Goal: Find specific page/section: Find specific page/section

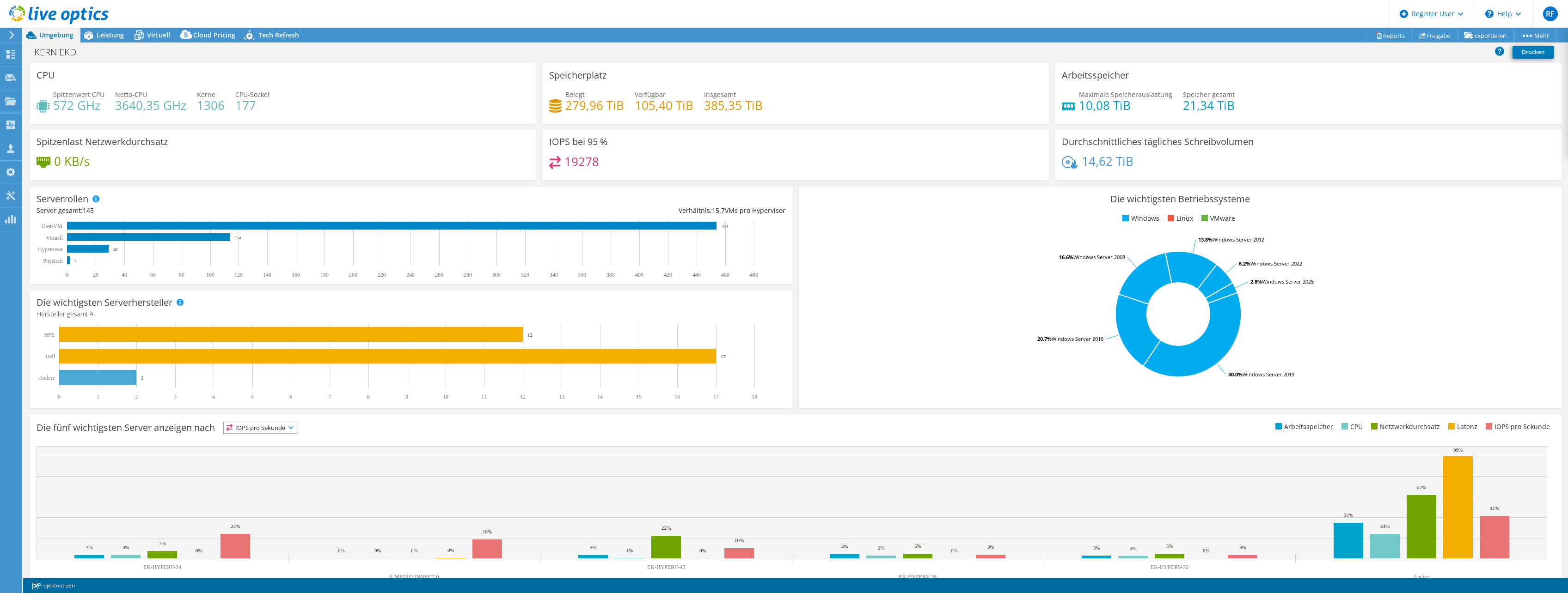
select select "USD"
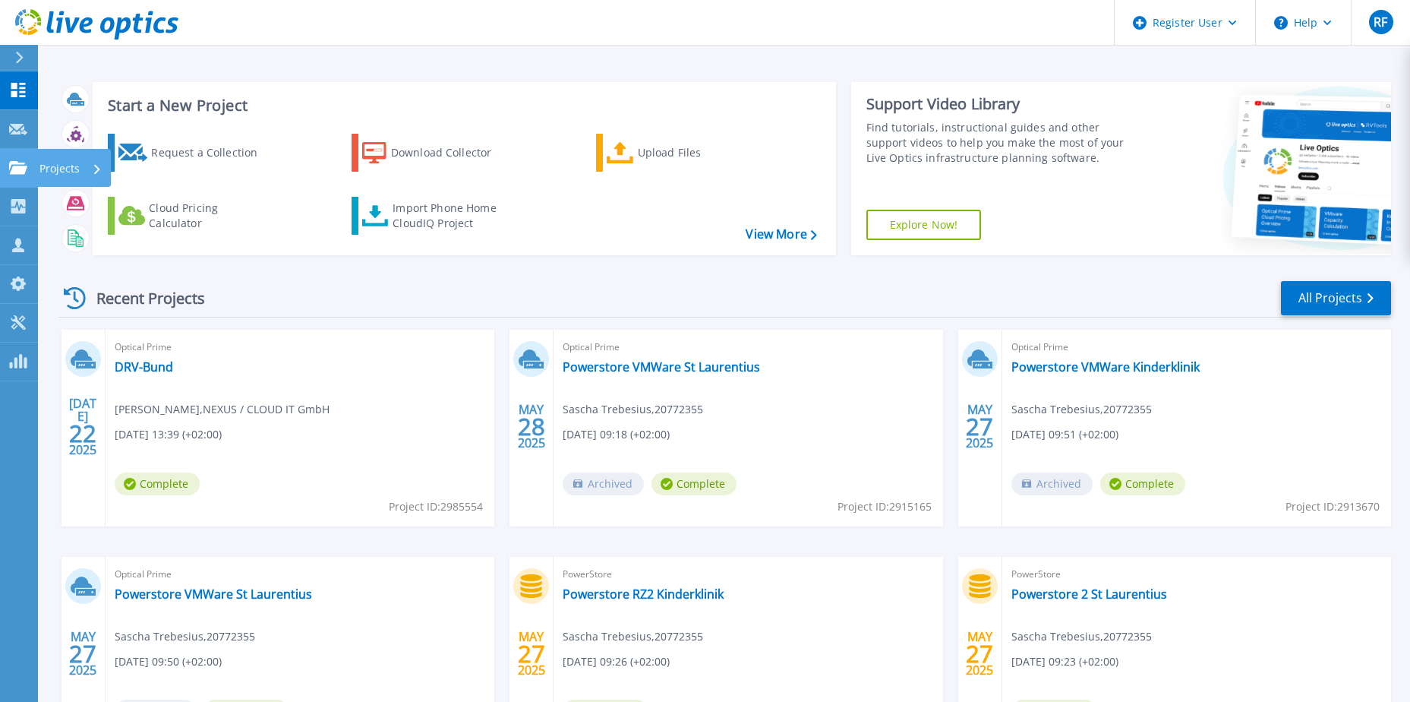
click at [14, 175] on link "Projects Projects" at bounding box center [19, 168] width 38 height 39
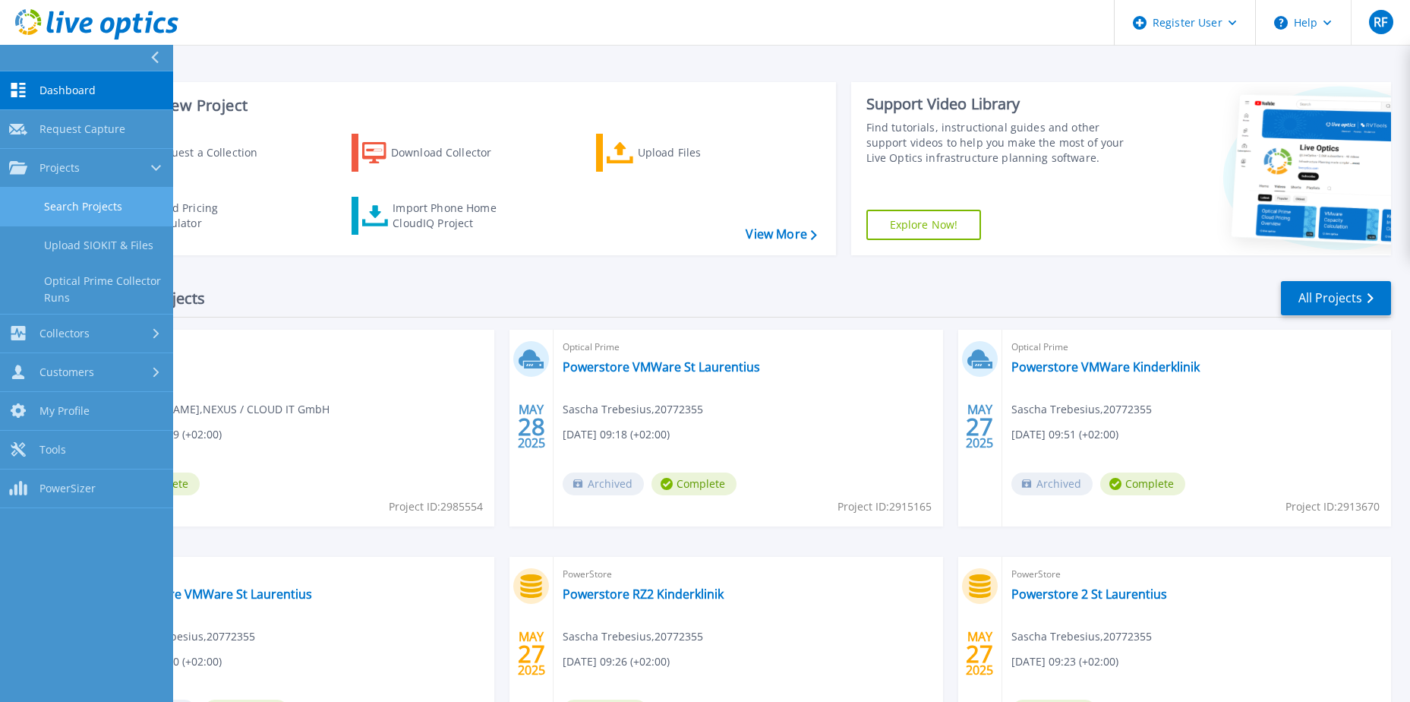
click at [94, 206] on link "Search Projects" at bounding box center [86, 207] width 173 height 39
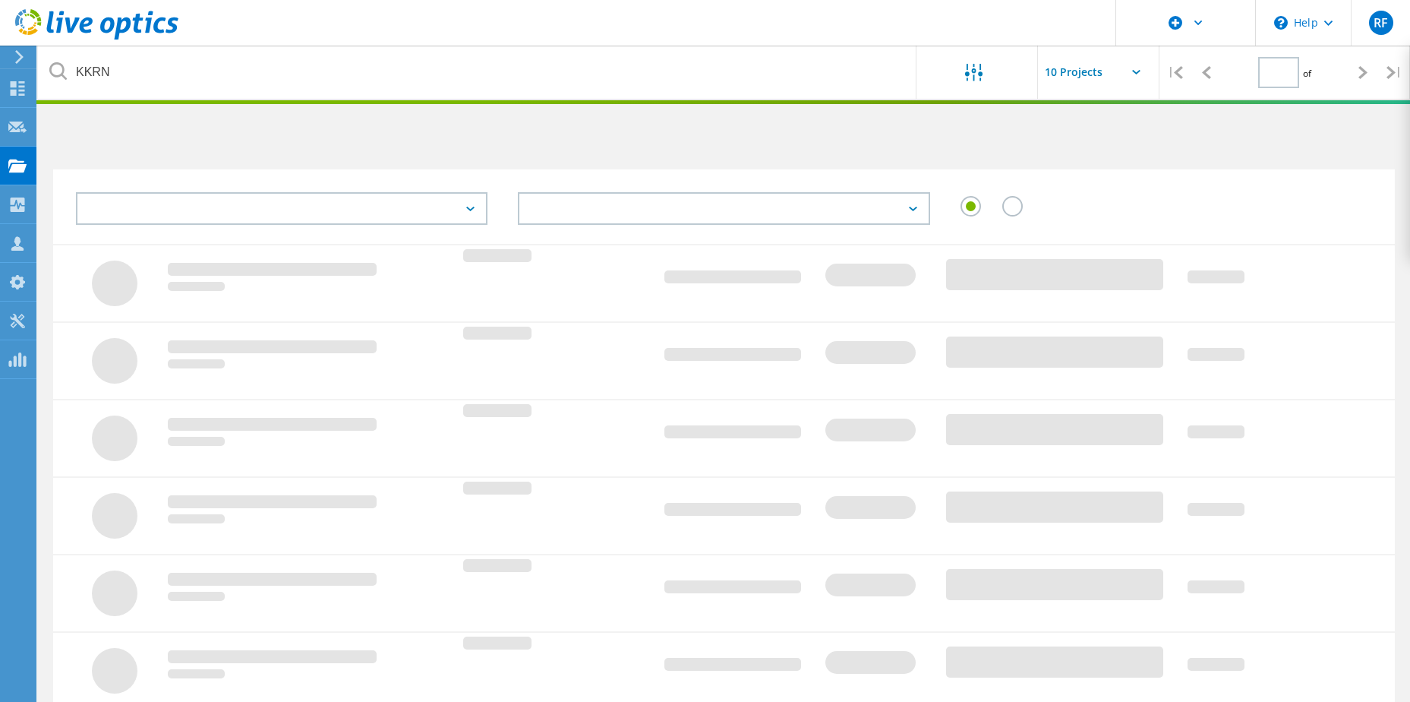
type input "1"
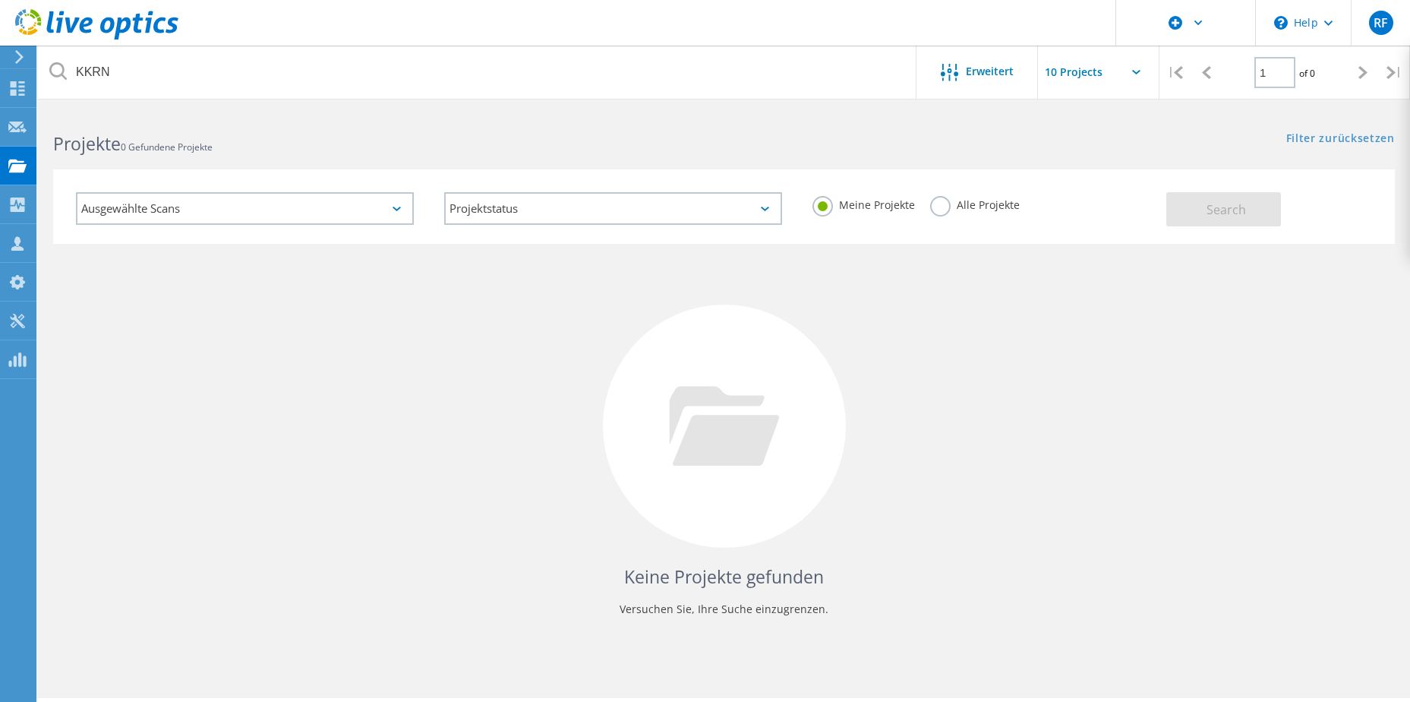
click at [953, 205] on label "Alle Projekte" at bounding box center [975, 203] width 90 height 14
click at [0, 0] on input "Alle Projekte" at bounding box center [0, 0] width 0 height 0
click at [1185, 209] on button "Search" at bounding box center [1223, 209] width 115 height 34
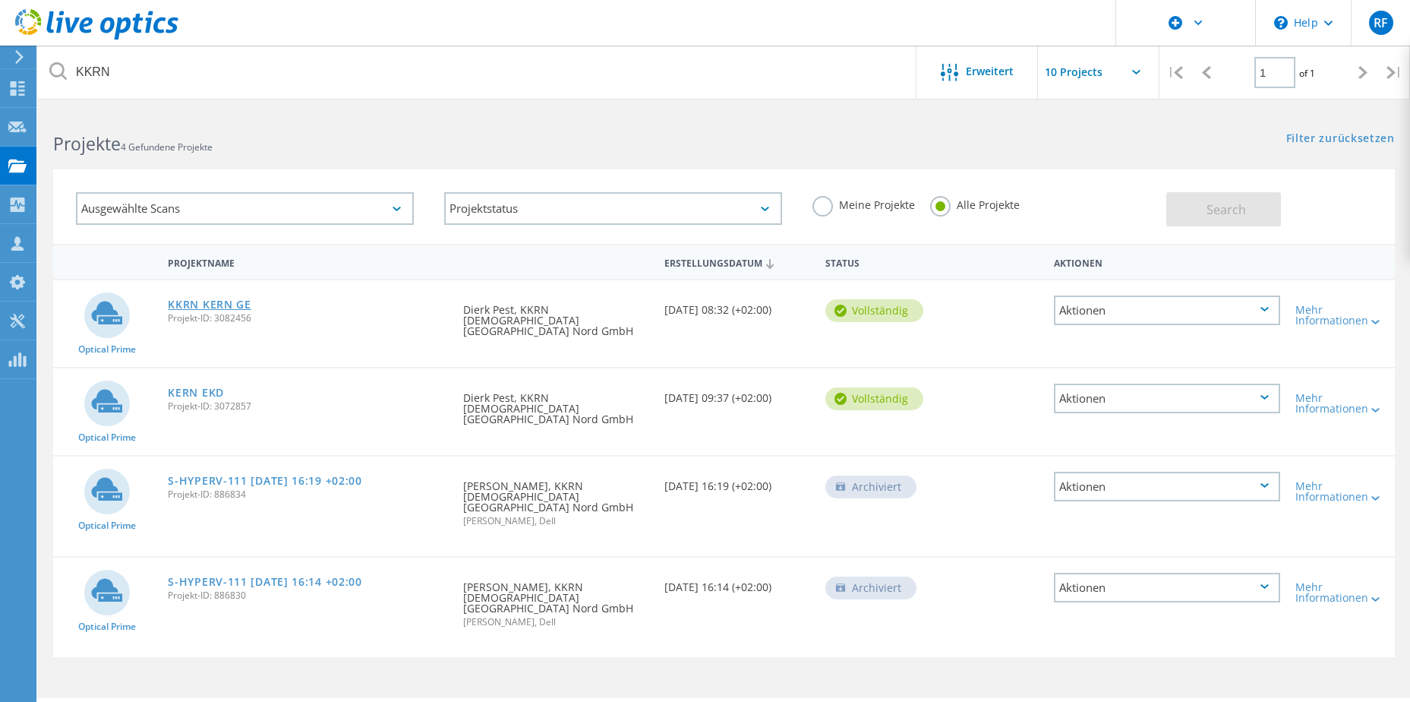
click at [216, 306] on link "KKRN KERN GE" at bounding box center [209, 304] width 83 height 11
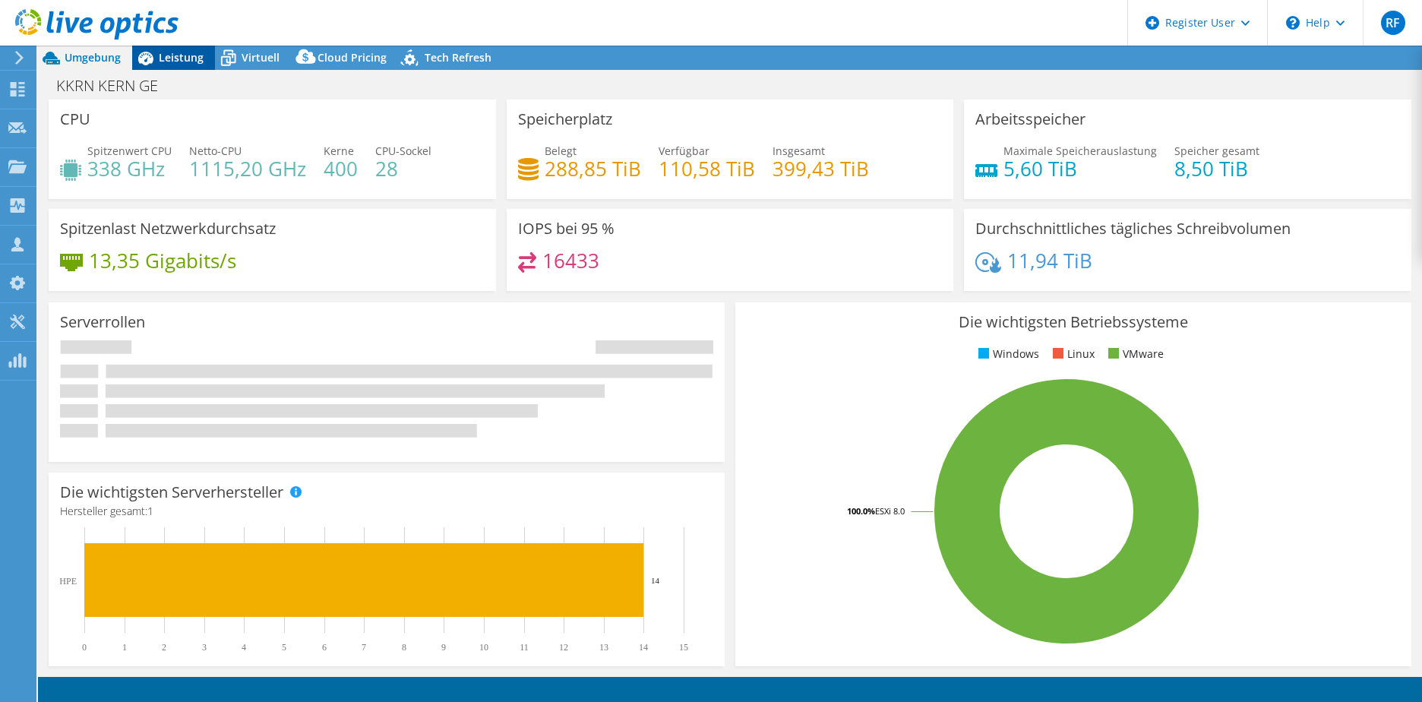
select select "EULondon"
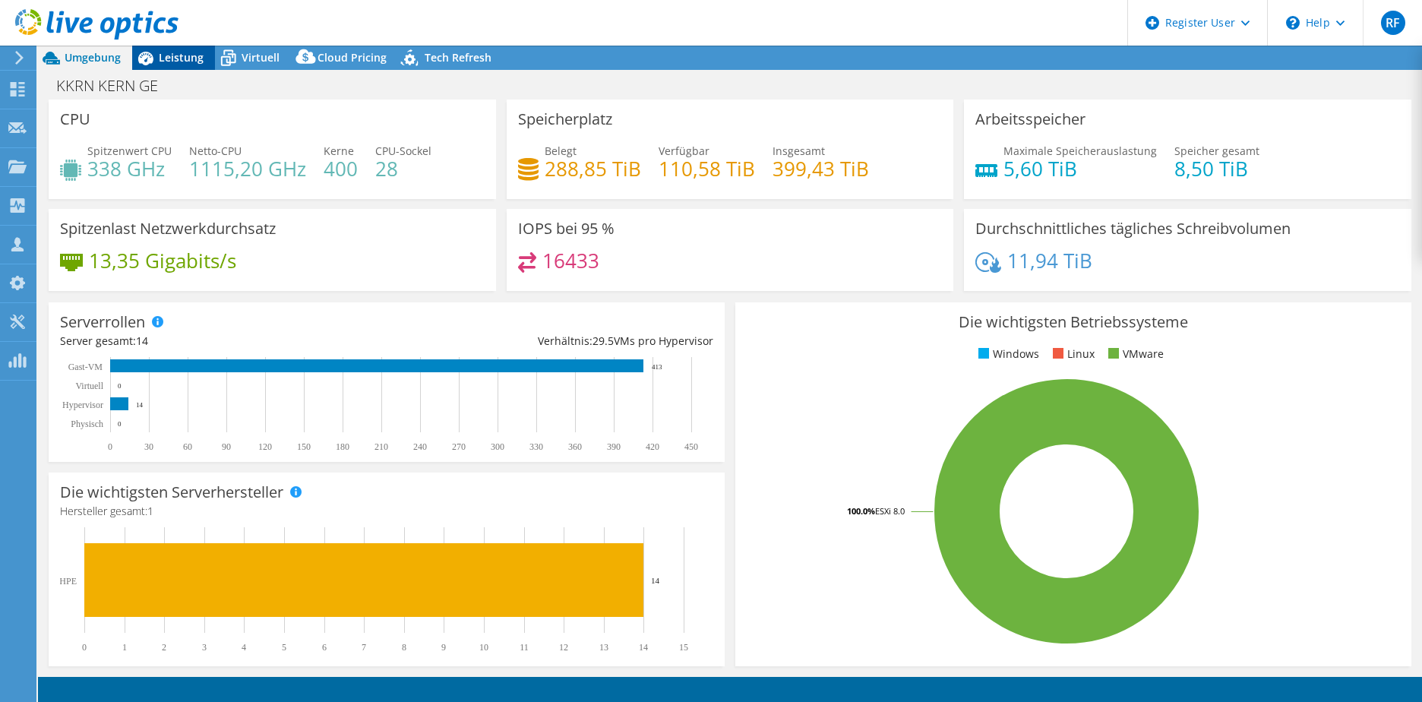
click at [163, 61] on span "Leistung" at bounding box center [181, 57] width 45 height 14
select select "EULondon"
select select "USD"
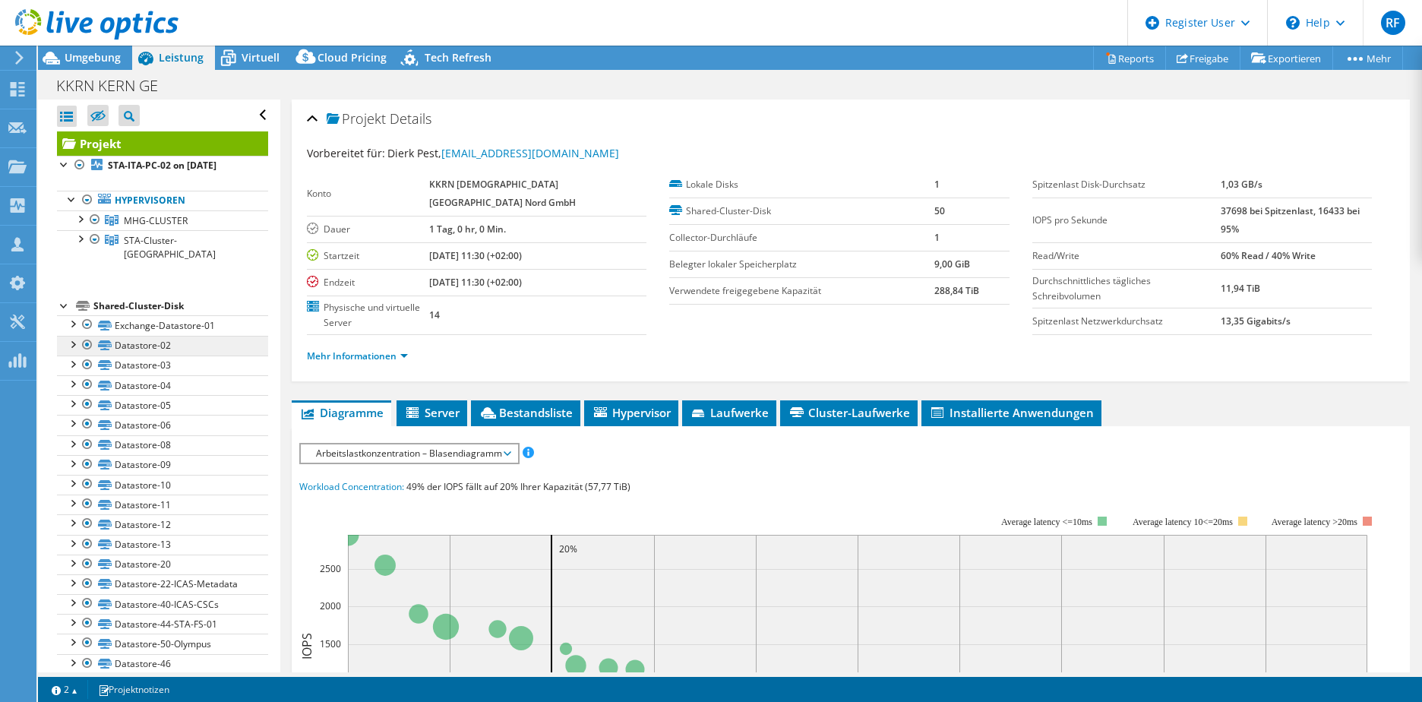
scroll to position [76, 0]
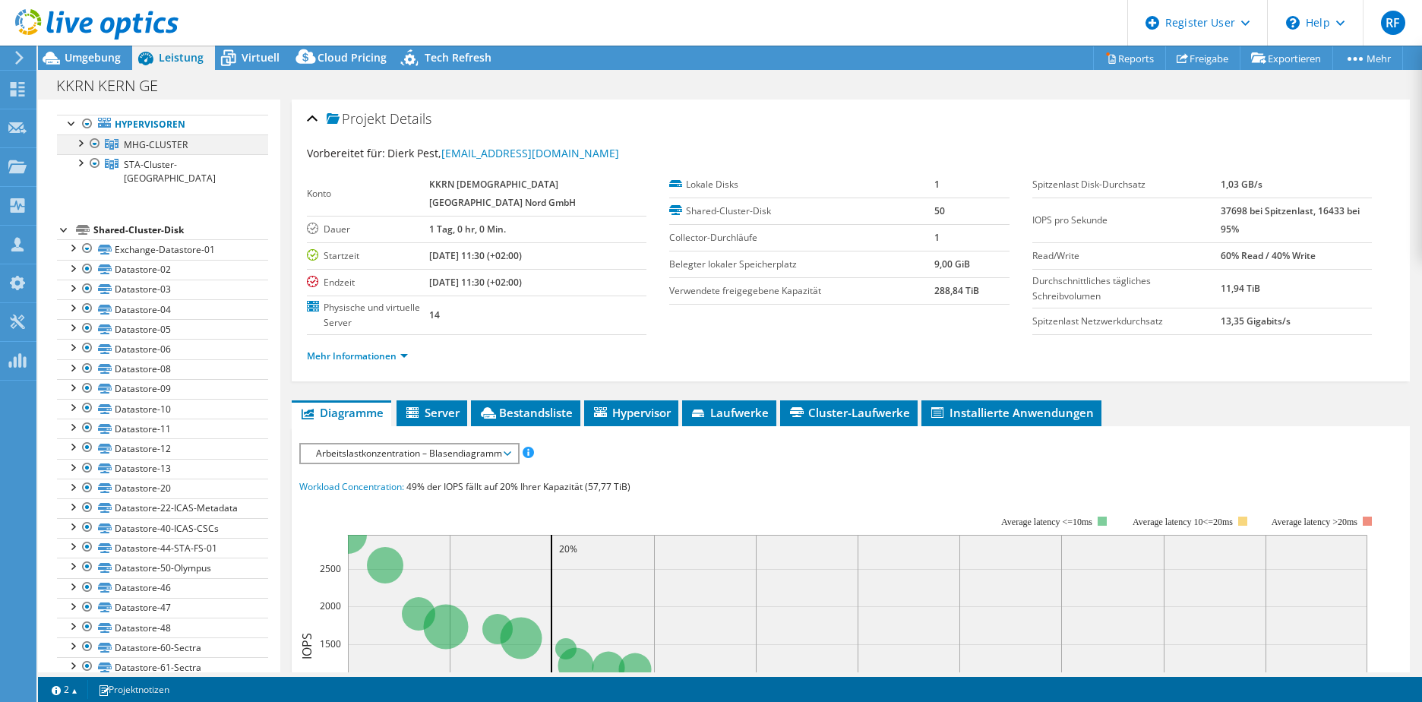
click at [80, 147] on div at bounding box center [79, 141] width 15 height 15
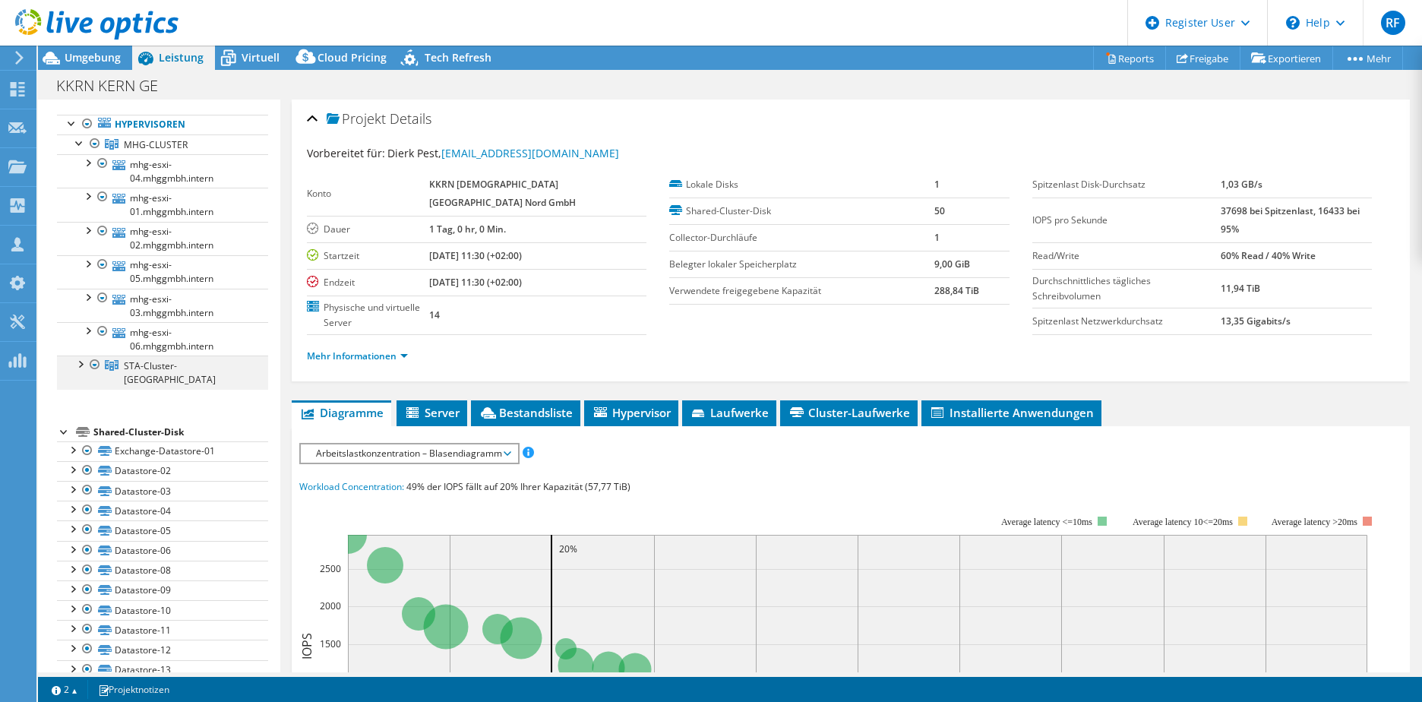
click at [77, 365] on div at bounding box center [79, 362] width 15 height 15
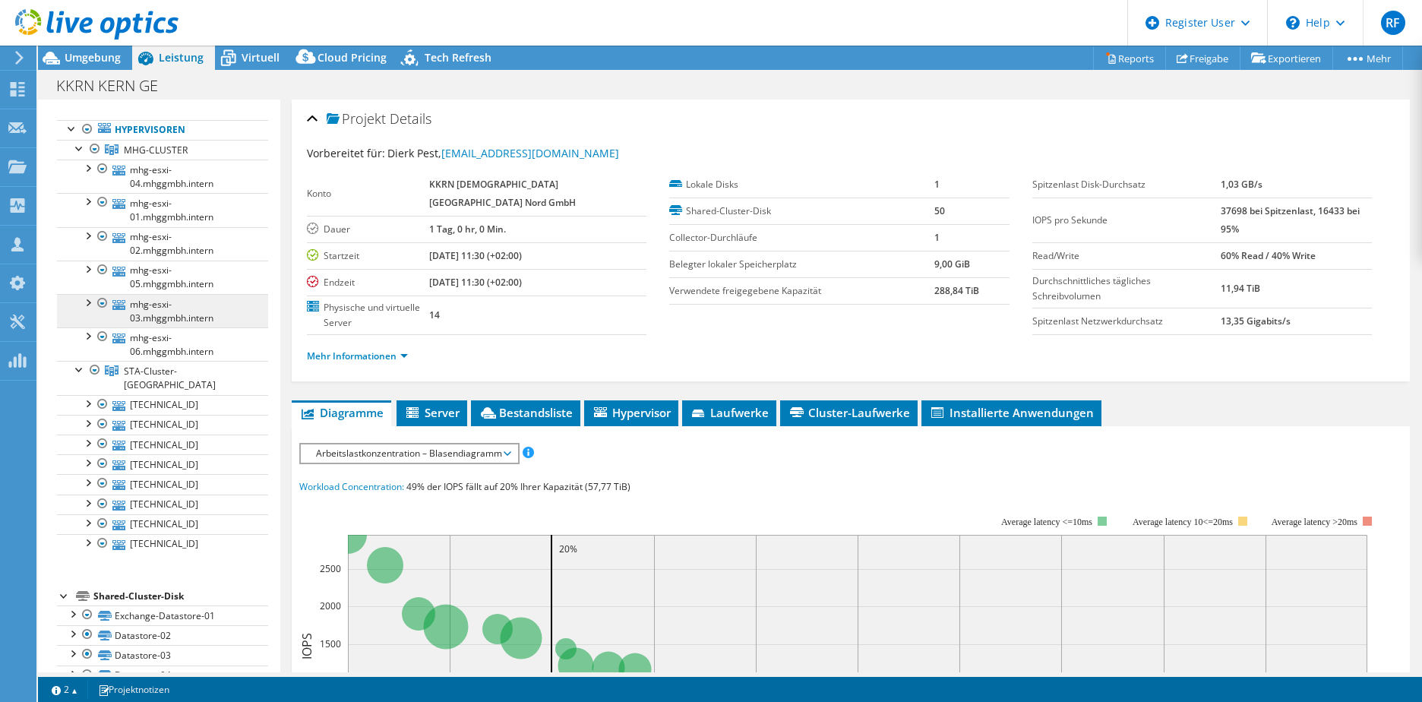
scroll to position [0, 0]
